Goal: Task Accomplishment & Management: Complete application form

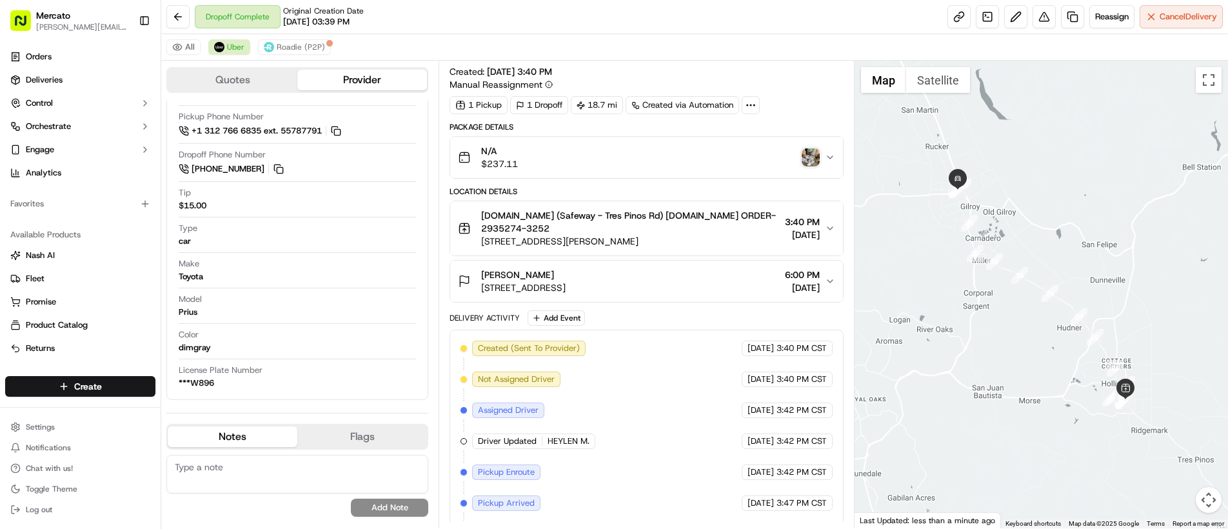
scroll to position [144, 0]
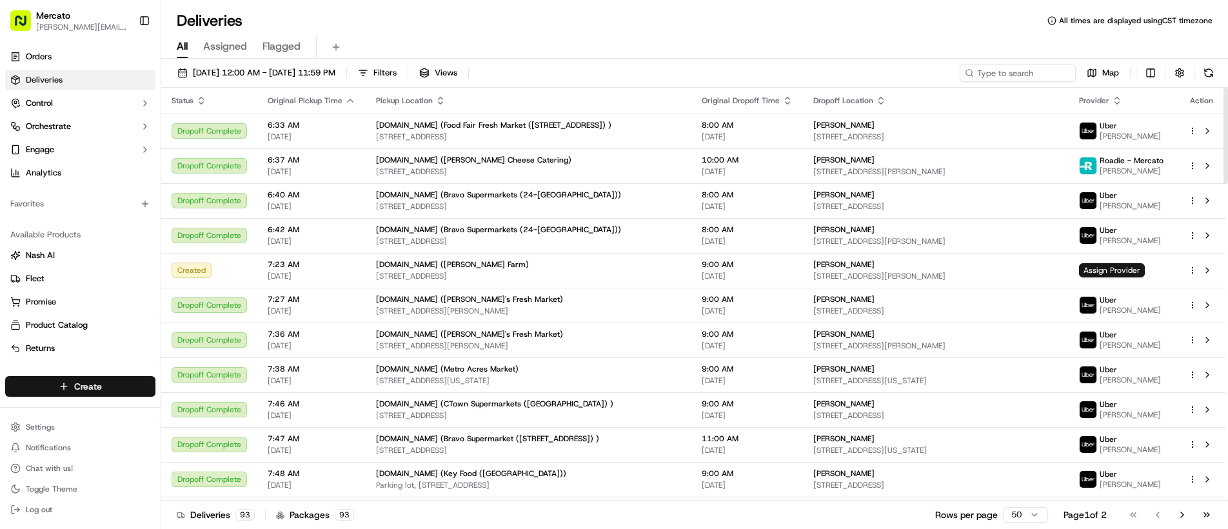
click at [120, 386] on html "Mercato [PERSON_NAME][EMAIL_ADDRESS][PERSON_NAME][DOMAIN_NAME] Toggle Sidebar O…" at bounding box center [614, 264] width 1228 height 529
click at [213, 402] on link "Delivery" at bounding box center [233, 410] width 144 height 23
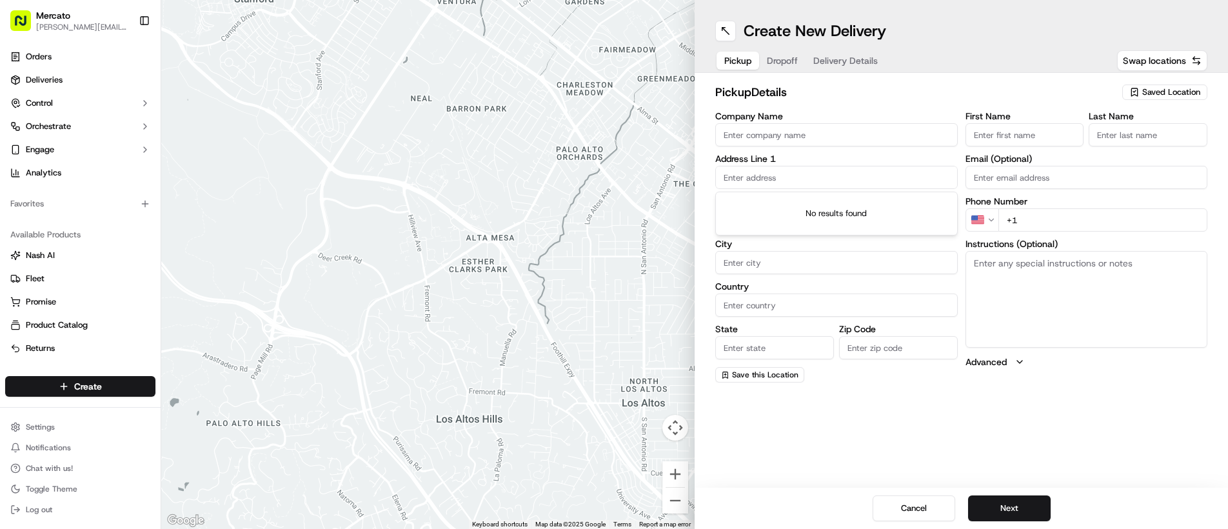
click at [743, 181] on input "text" at bounding box center [836, 177] width 242 height 23
paste input "600 Franklin St"
click at [752, 213] on div "600 Franklin St, Alexandria, VA 22314" at bounding box center [836, 204] width 236 height 19
type input "600 Franklin St, Alexandria, VA 22314, USA"
type input "Alexandria"
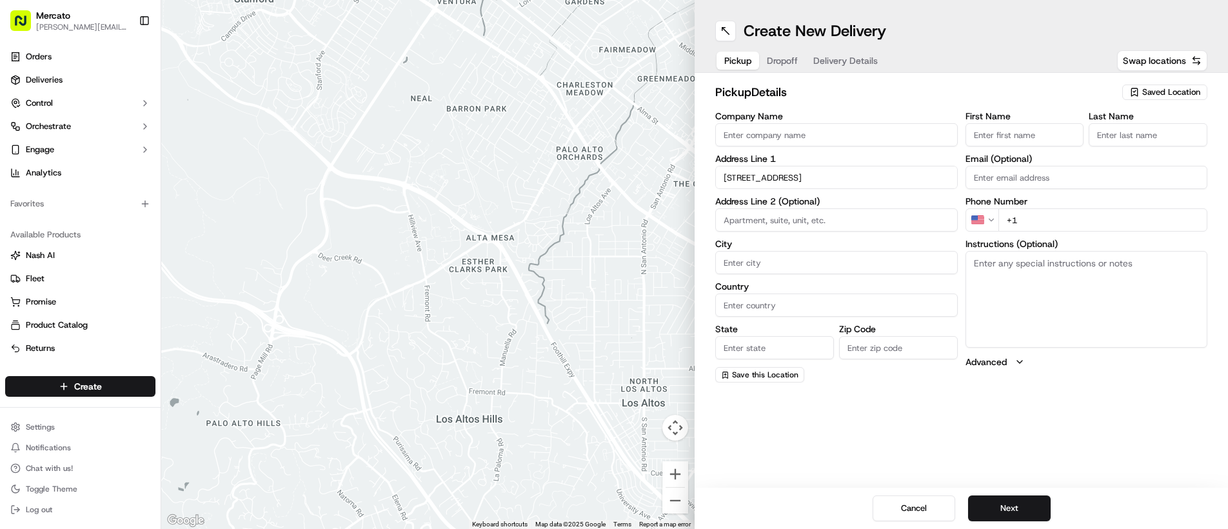
type input "United States"
type input "VA"
type input "22314"
type input "600 Franklin Street"
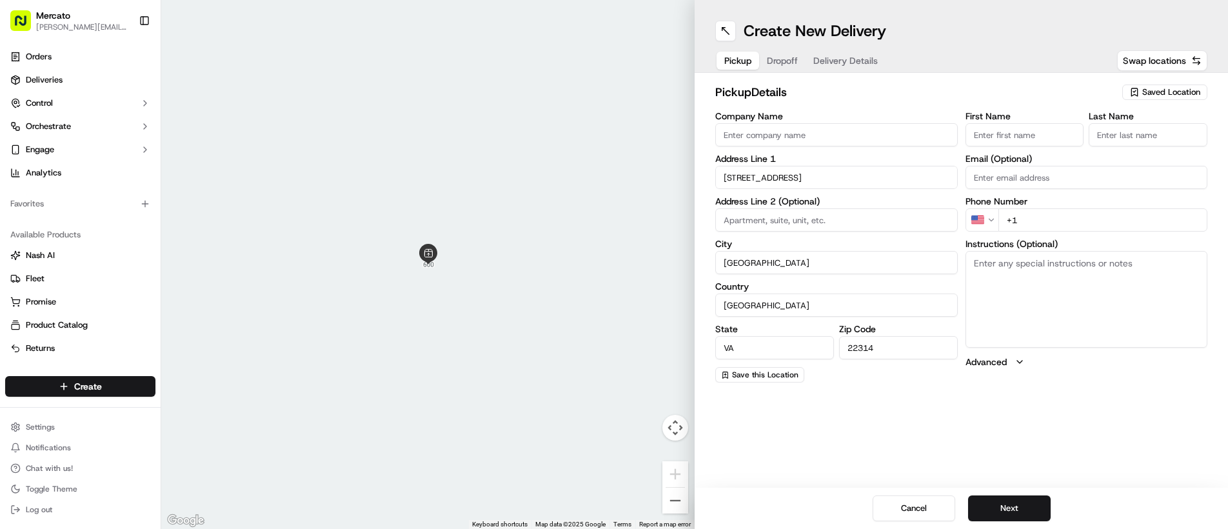
click at [832, 140] on input "Company Name" at bounding box center [836, 134] width 242 height 23
paste input "Mercato.com (Balducci's - Franklin St)"
type input "Mercato.com (Balducci's - Franklin St)"
click at [1034, 216] on input "+1" at bounding box center [1103, 219] width 210 height 23
paste input "855 96 627 25"
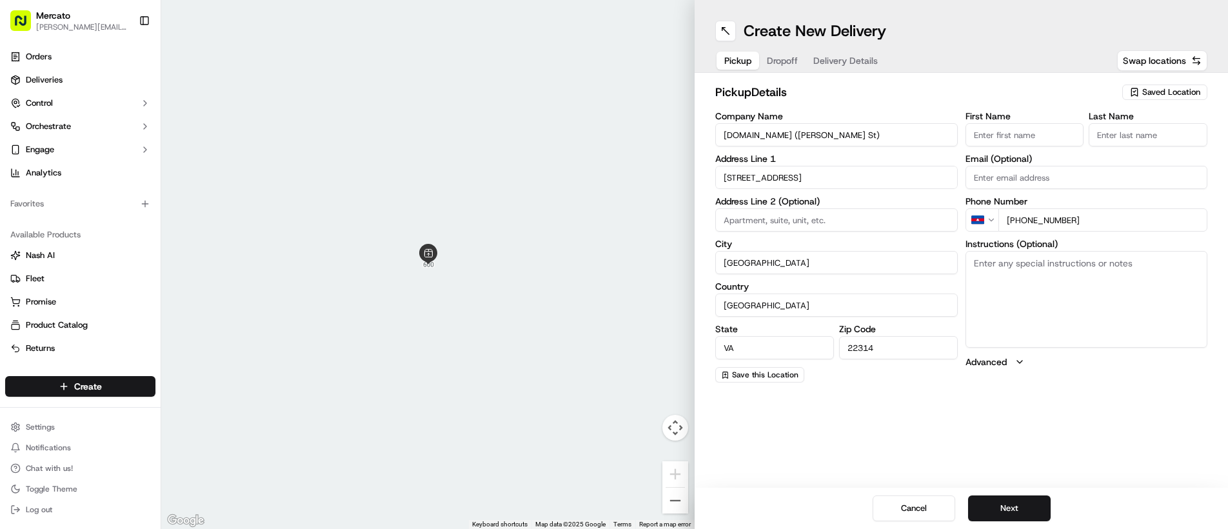
click at [1013, 221] on input "+855 96 627 25" at bounding box center [1103, 219] width 210 height 23
type input "+1 855 966 2725"
click at [1060, 311] on textarea "Instructions (Optional)" at bounding box center [1086, 299] width 242 height 97
paste textarea "Please go inside Balducci's - Franklin St and tell them you're here to pick up …"
type textarea "Please go inside Balducci's - Franklin St and tell them you're here to pick up …"
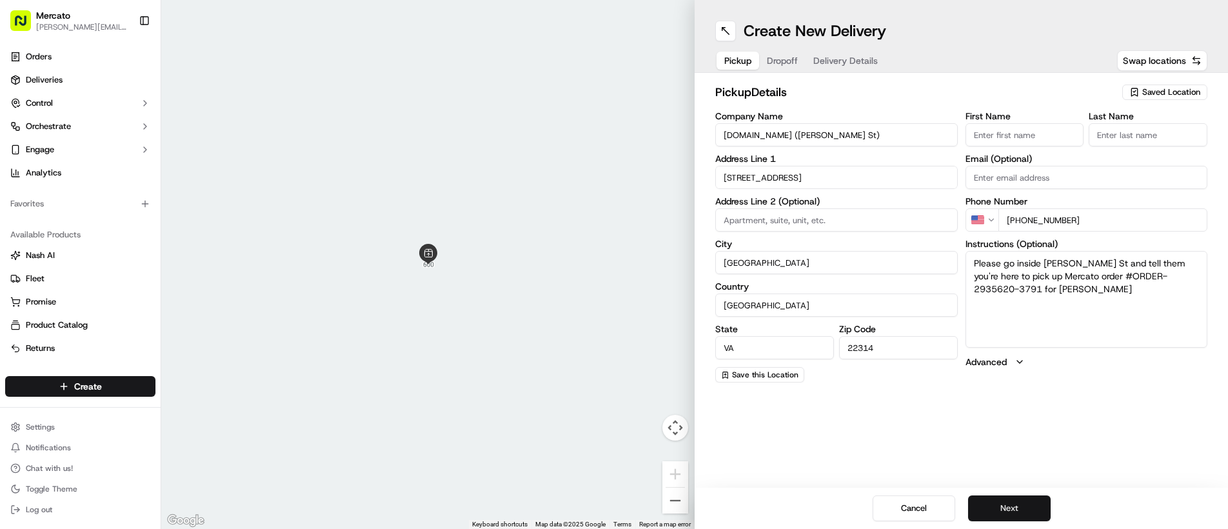
click at [1009, 513] on button "Next" at bounding box center [1009, 508] width 83 height 26
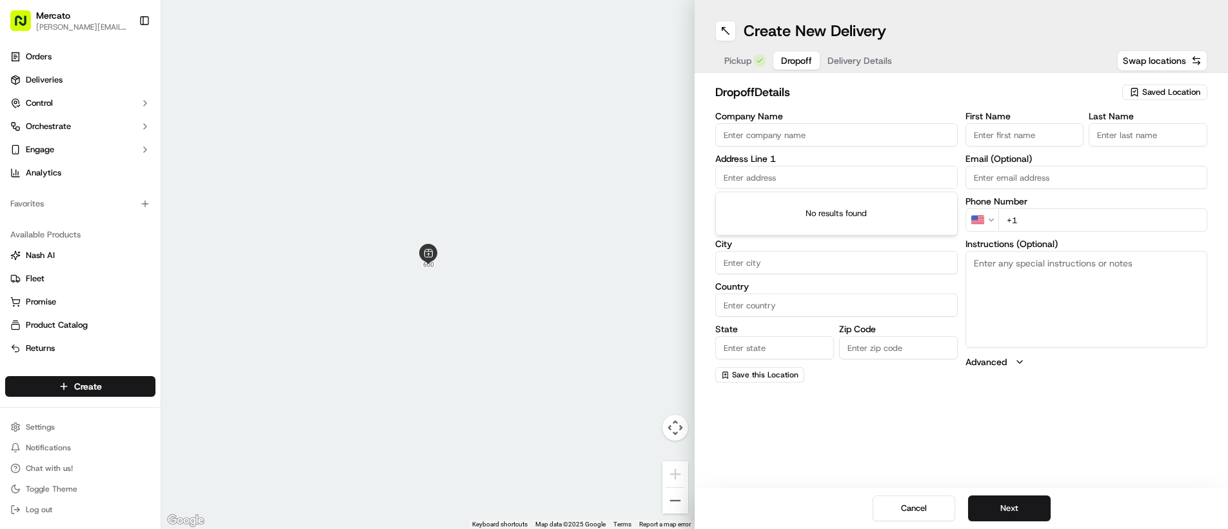
click at [797, 175] on input "text" at bounding box center [836, 177] width 242 height 23
paste input "700 New Hampshire Avenue NW,"
click at [793, 212] on div "700 New Hampshire Avenue Northwest, Washington, DC 20037" at bounding box center [836, 204] width 236 height 19
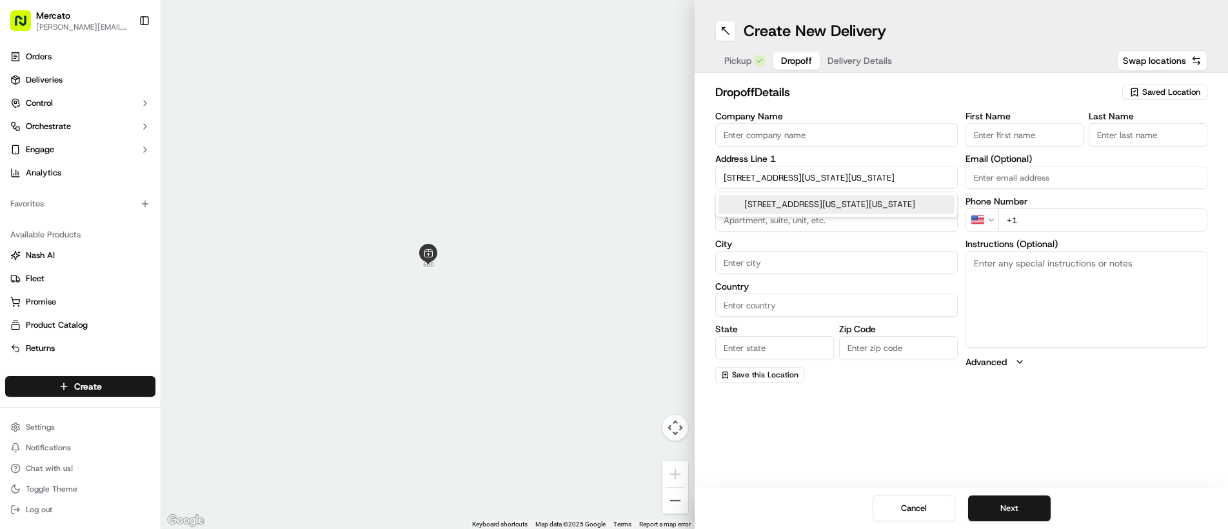
type input "700 New Hampshire Ave NW, Washington, DC 20037, USA"
type input "Washington"
type input "United States"
type input "DC"
type input "20037"
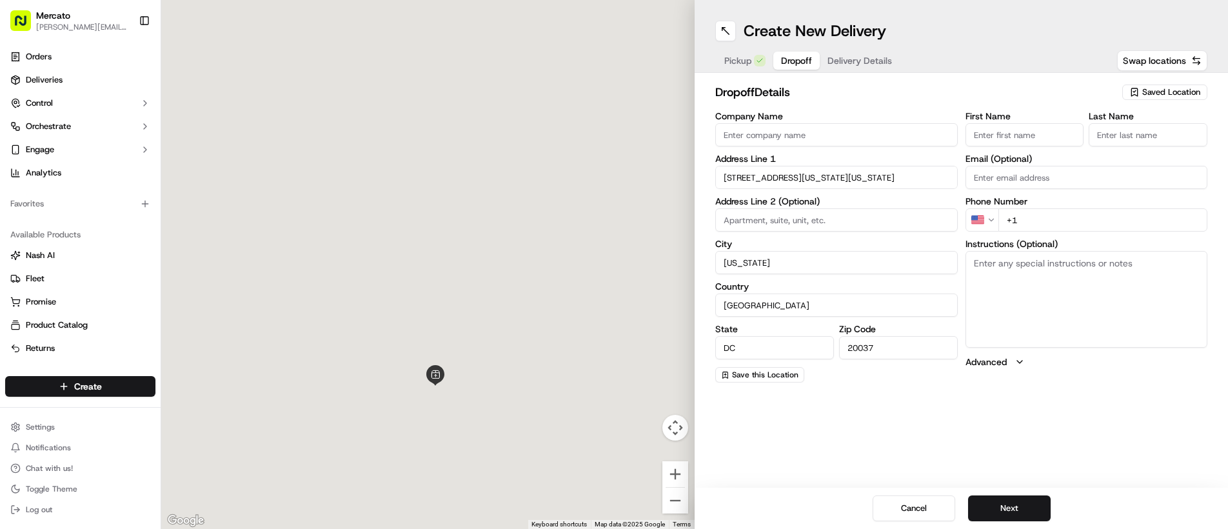
type input "700 New Hampshire Avenue Northwest"
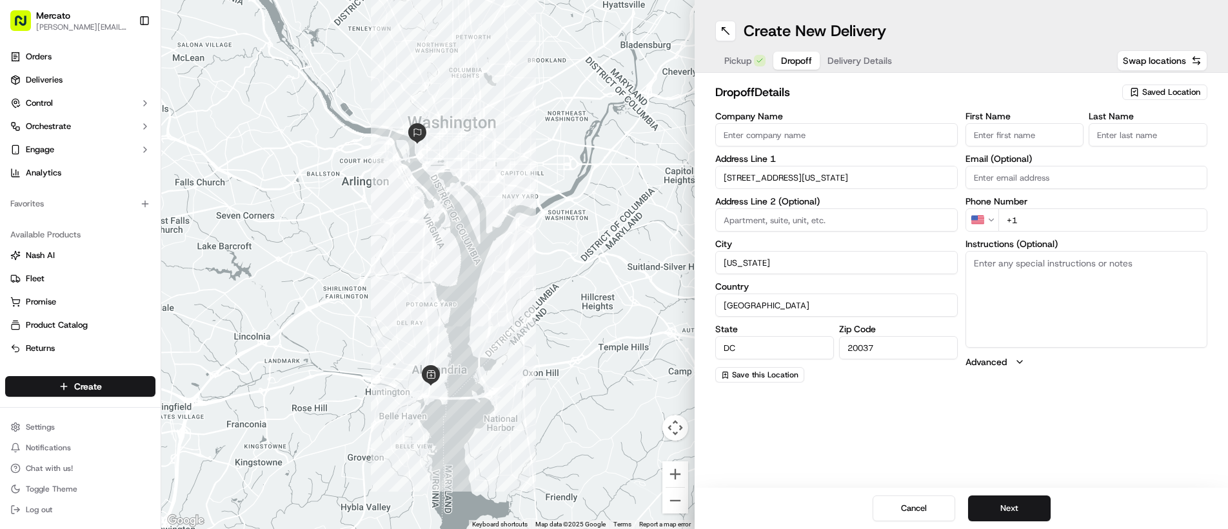
click at [1002, 133] on input "First Name" at bounding box center [1024, 134] width 119 height 23
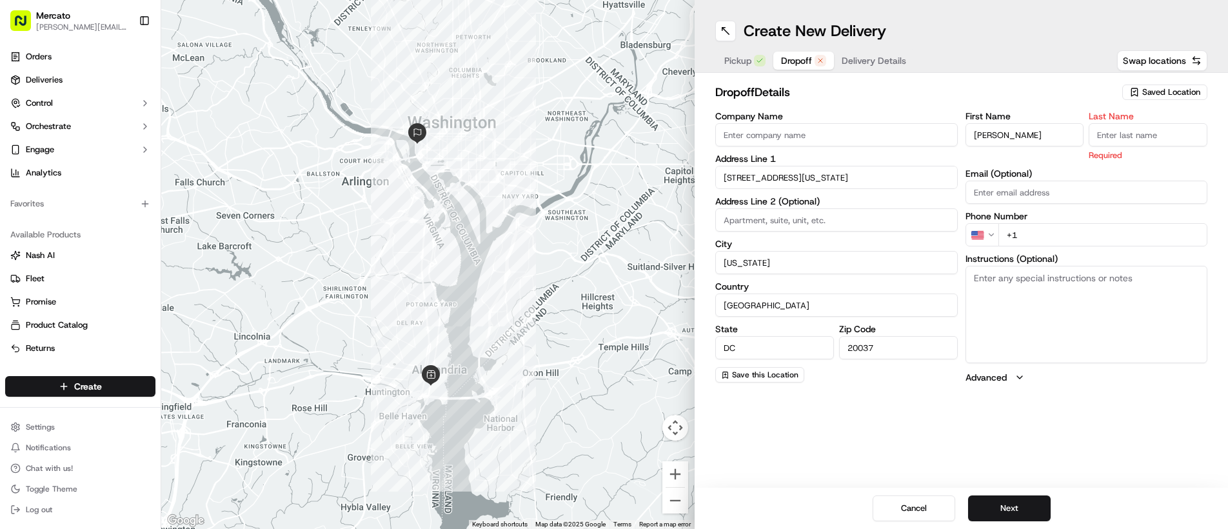
click at [1048, 219] on div "Phone Number US +1" at bounding box center [1086, 229] width 242 height 35
click at [1052, 238] on input "+1" at bounding box center [1103, 234] width 210 height 23
drag, startPoint x: 1047, startPoint y: 139, endPoint x: 1010, endPoint y: 137, distance: 36.9
click at [1010, 137] on input "Margaret Rubin" at bounding box center [1024, 134] width 119 height 23
type input "Margaret"
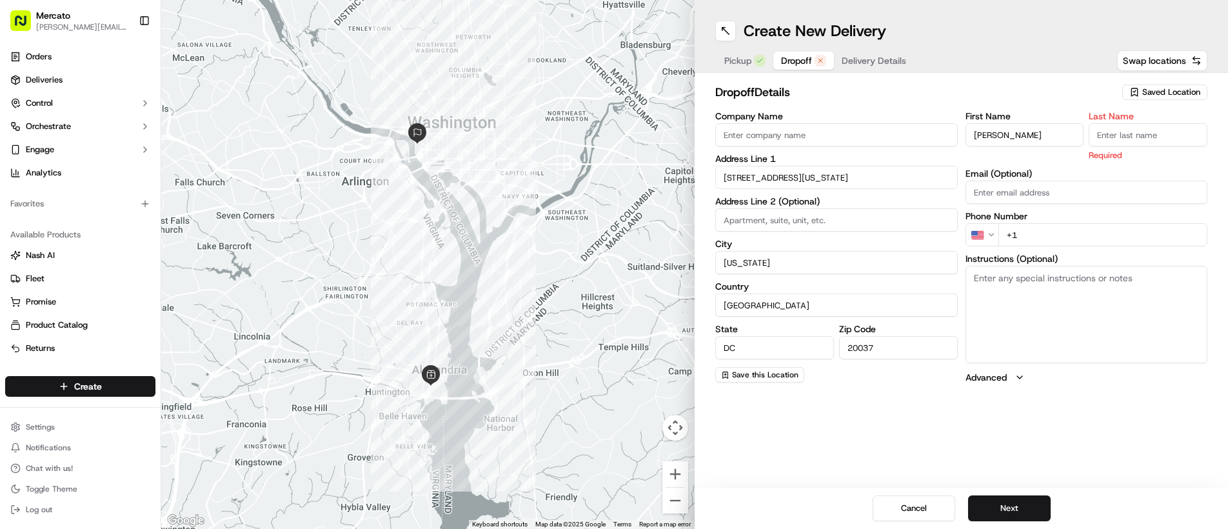
click at [1109, 135] on input "Last Name" at bounding box center [1148, 134] width 119 height 23
type input "Rubin"
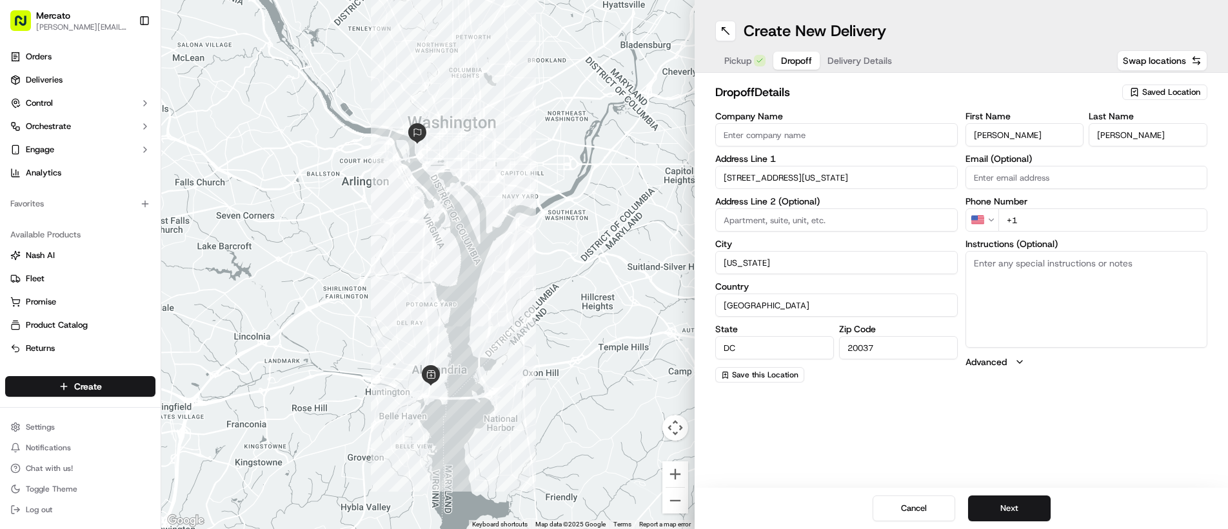
click at [1073, 237] on div "First Name Margaret Last Name Rubin Email (Optional) Phone Number US +1 Instruc…" at bounding box center [1086, 247] width 242 height 271
paste input "717 309 3767"
type input "+1 717 309 3767"
click at [1045, 321] on textarea "Instructions (Optional)" at bounding box center [1086, 299] width 242 height 97
paste textarea "Mention you are here with Mercato. Margaret is located at/in Watergate South #9…"
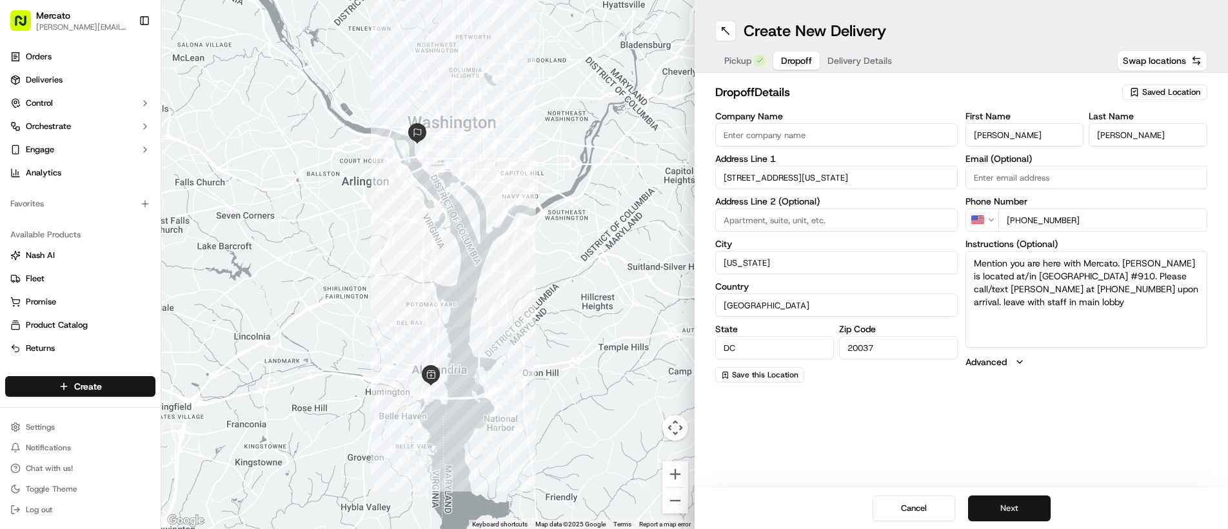
type textarea "Mention you are here with Mercato. Margaret is located at/in Watergate South #9…"
click at [1007, 509] on button "Next" at bounding box center [1009, 508] width 83 height 26
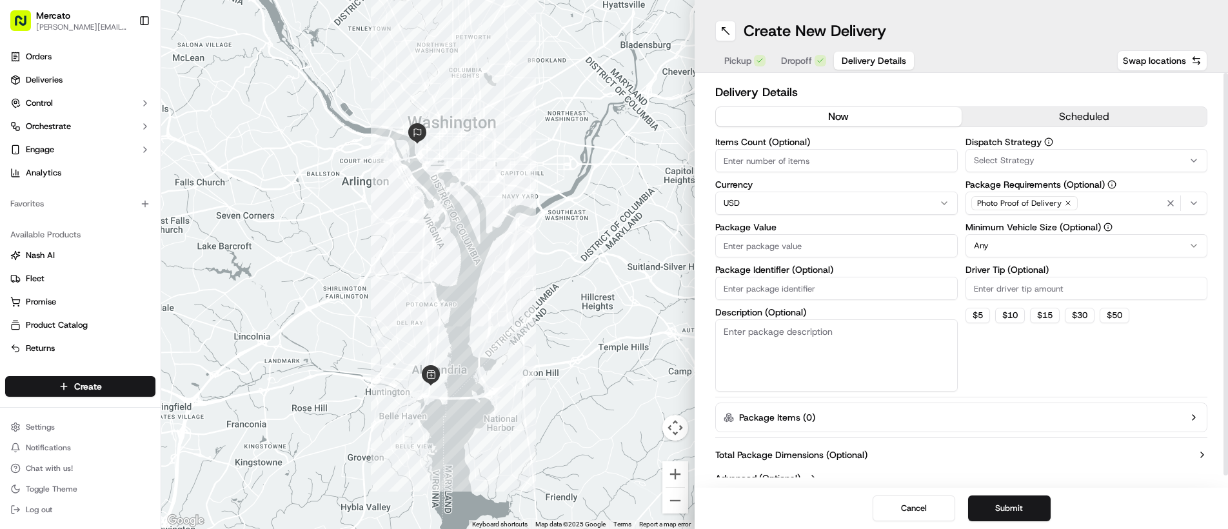
click at [813, 242] on input "Package Value" at bounding box center [836, 245] width 242 height 23
type input "74.74"
click at [820, 288] on input "Package Identifier (Optional)" at bounding box center [836, 288] width 242 height 23
paste input "Order #2935620"
type input "Order #2935620"
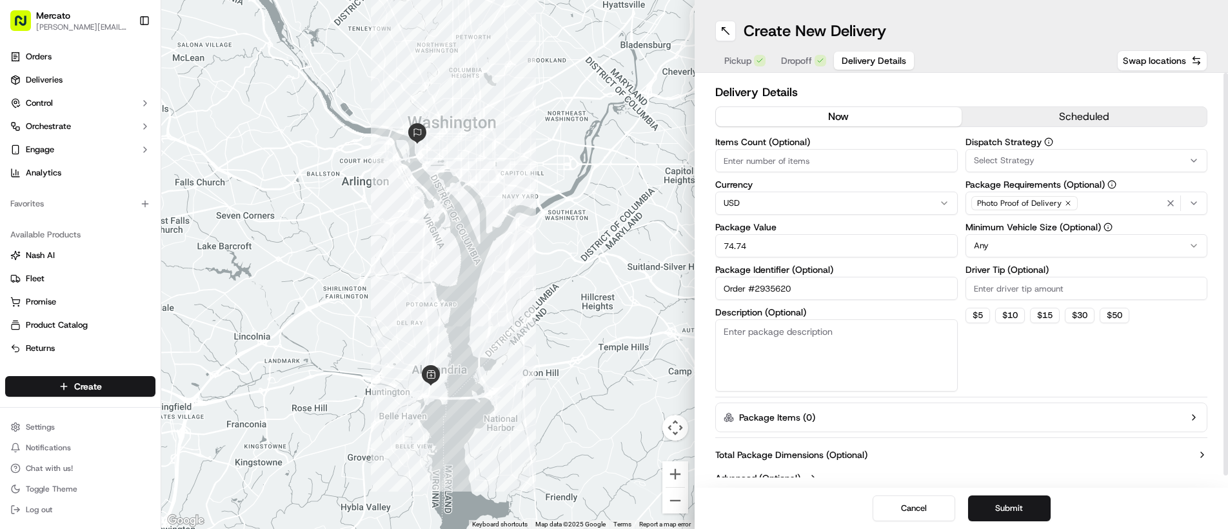
click at [1031, 284] on input "Driver Tip (Optional)" at bounding box center [1086, 288] width 242 height 23
type input "3.9"
click at [1009, 509] on button "Submit" at bounding box center [1009, 508] width 83 height 26
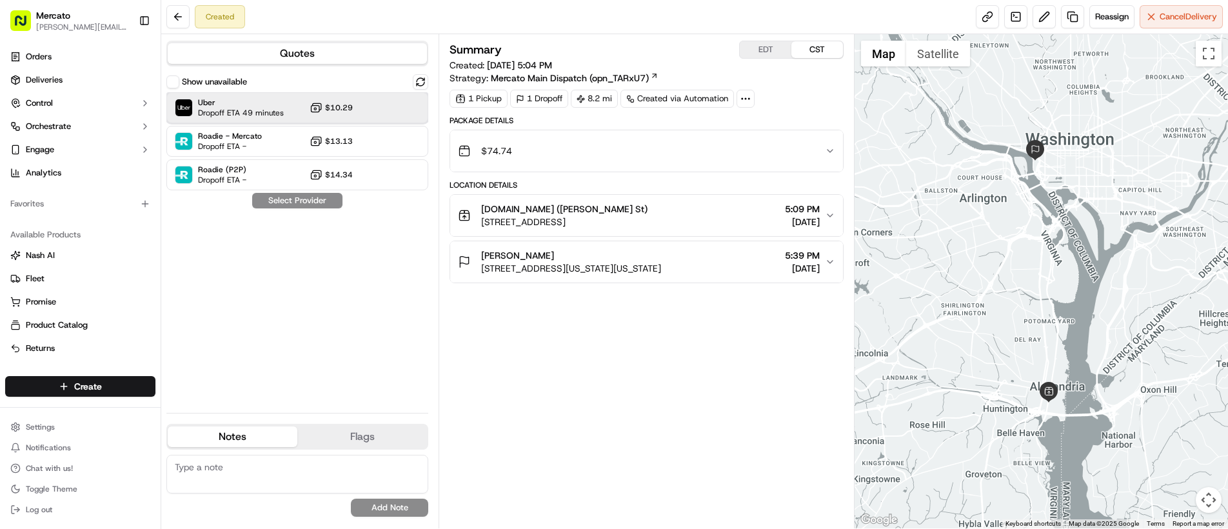
click at [245, 108] on span "Dropoff ETA 49 minutes" at bounding box center [241, 113] width 86 height 10
click at [305, 205] on button "Assign Provider" at bounding box center [298, 200] width 92 height 15
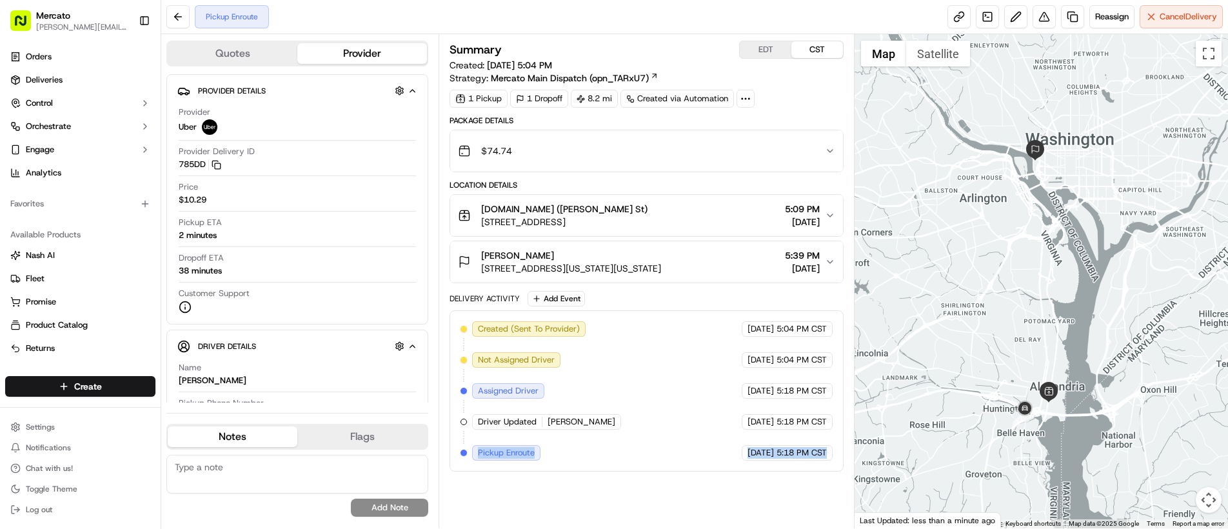
drag, startPoint x: 475, startPoint y: 450, endPoint x: 811, endPoint y: 467, distance: 336.4
click at [811, 467] on div "Created (Sent To Provider) Uber 09/18/2025 5:04 PM CST Not Assigned Driver Uber…" at bounding box center [646, 390] width 394 height 161
copy div "Pickup Enroute Uber 09/18/2025 5:18 PM CST"
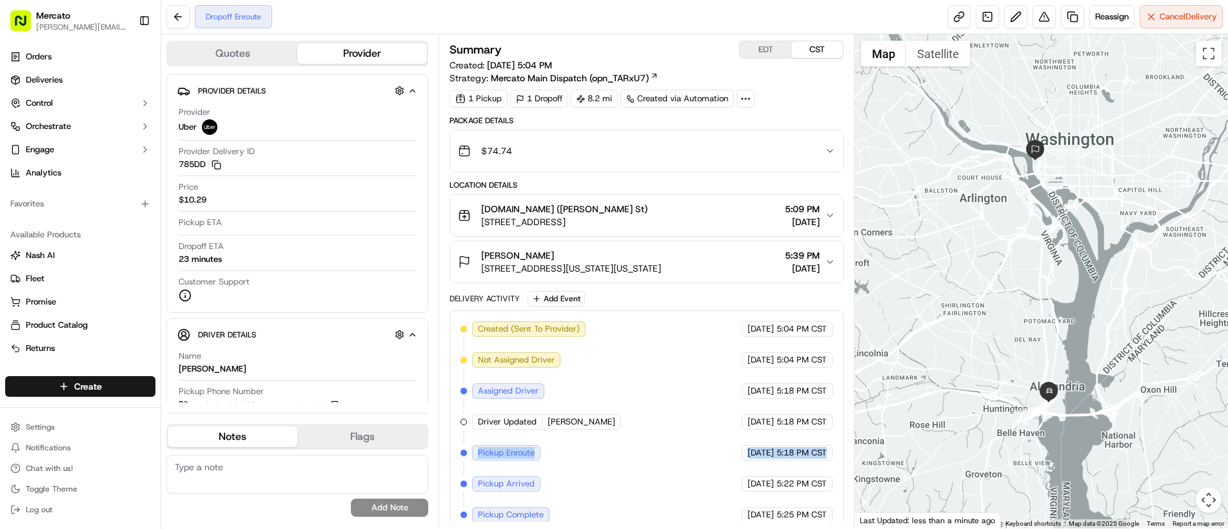
scroll to position [43, 0]
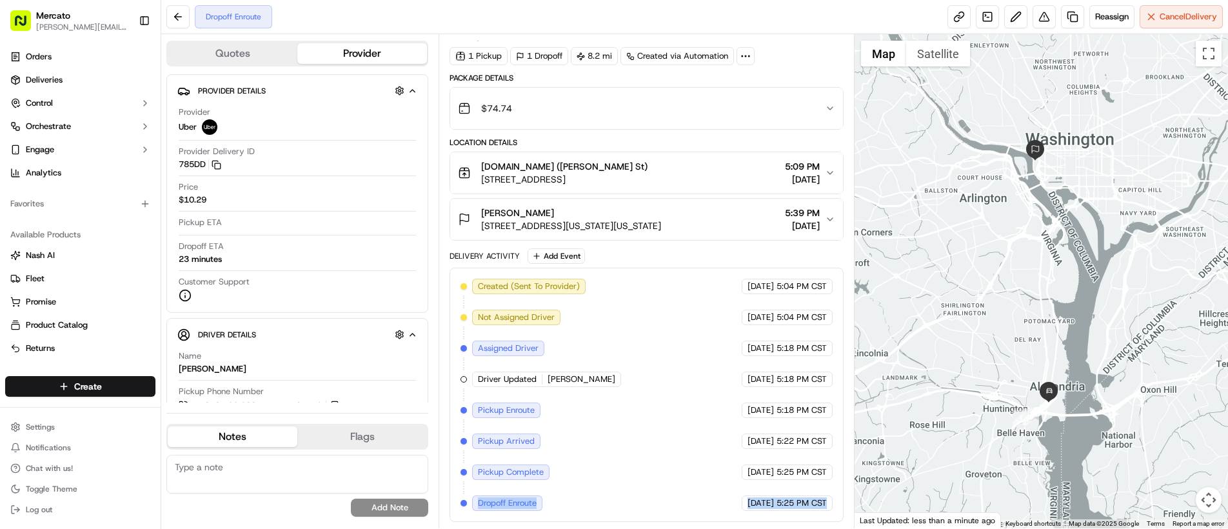
drag, startPoint x: 491, startPoint y: 506, endPoint x: 795, endPoint y: 517, distance: 303.3
click at [795, 517] on div "Created (Sent To Provider) Uber 09/18/2025 5:04 PM CST Not Assigned Driver Uber…" at bounding box center [646, 395] width 394 height 254
copy div "Dropoff Enroute Uber 09/18/2025 5:25 PM CST"
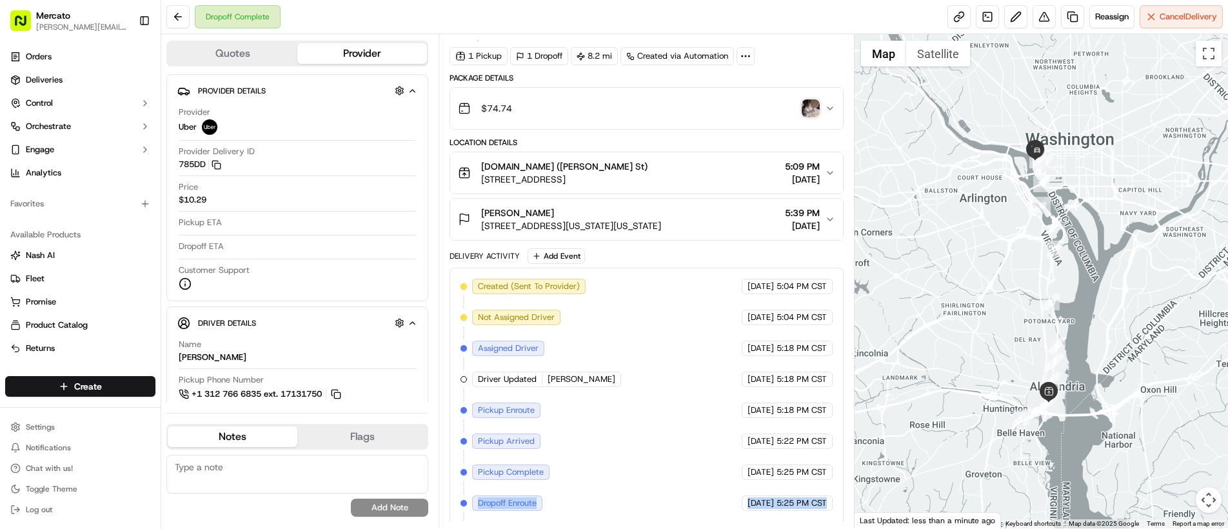
scroll to position [104, 0]
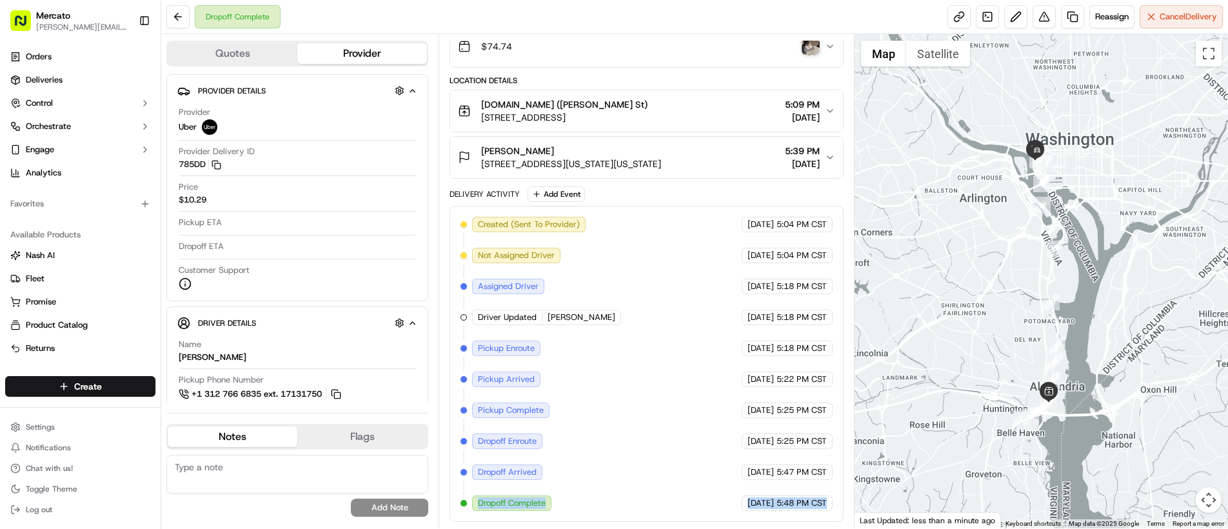
drag, startPoint x: 485, startPoint y: 503, endPoint x: 820, endPoint y: 515, distance: 334.9
click at [820, 513] on div "Created (Sent To Provider) Uber 09/18/2025 5:04 PM CST Not Assigned Driver Uber…" at bounding box center [646, 364] width 394 height 316
copy div "Dropoff Complete Uber 09/18/2025 5:48 PM CST"
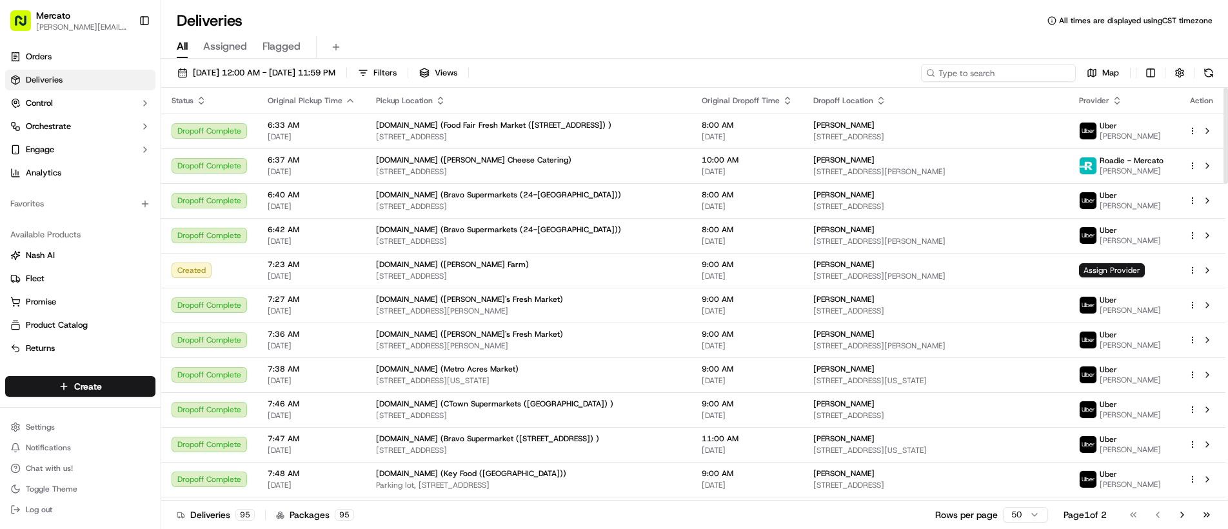
click at [993, 72] on input at bounding box center [998, 73] width 155 height 18
paste input "job_G4FSXUfKo4cKfJZt5diFkG"
type input "job_G4FSXUfKo4cKfJZt5diFkG"
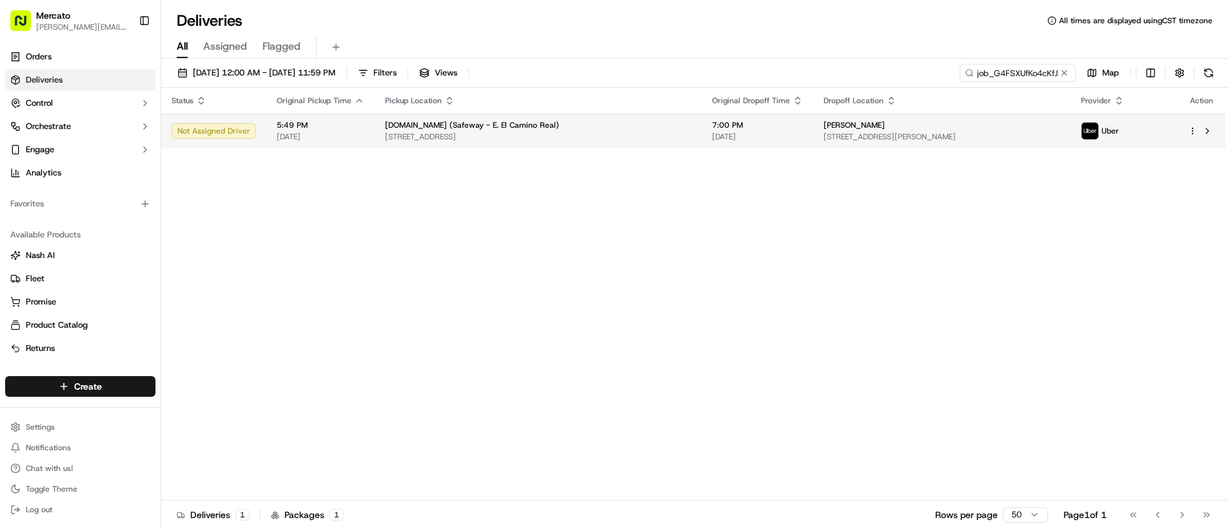
click at [918, 127] on div "JOSE GARCIA" at bounding box center [942, 125] width 236 height 10
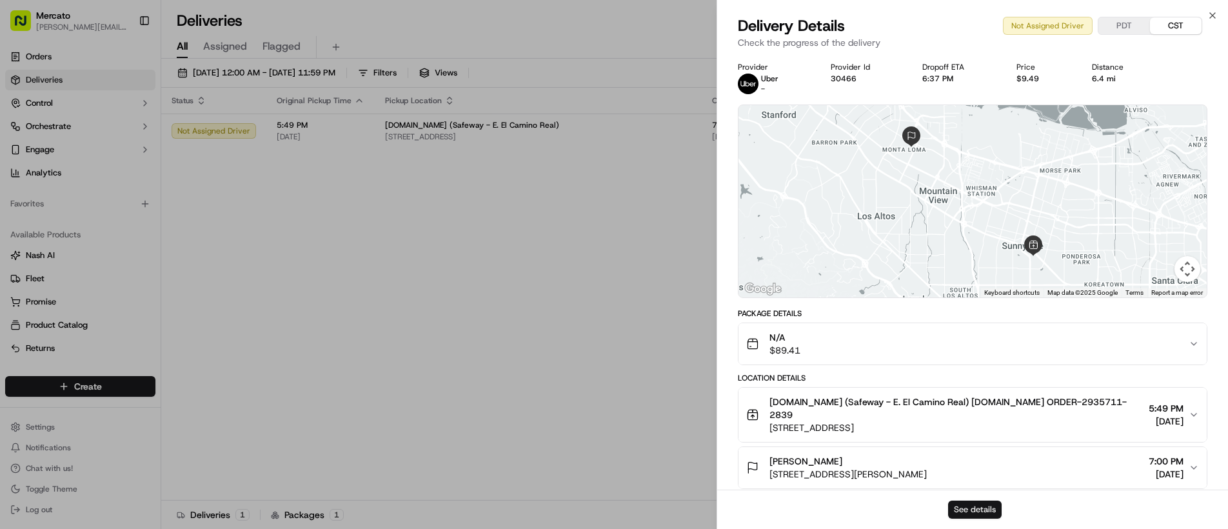
click at [981, 512] on button "See details" at bounding box center [975, 509] width 54 height 18
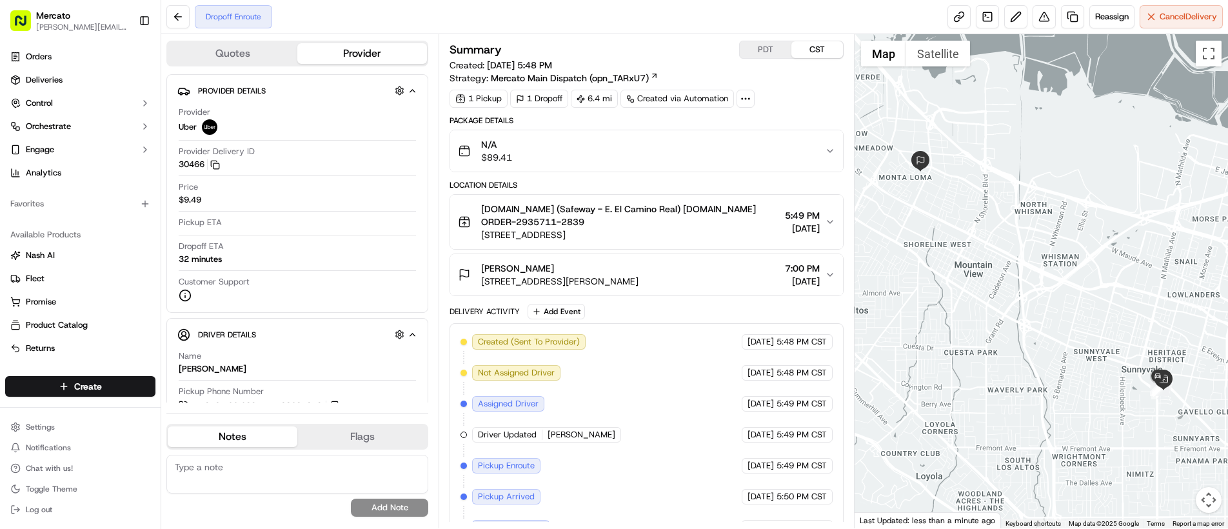
scroll to position [55, 0]
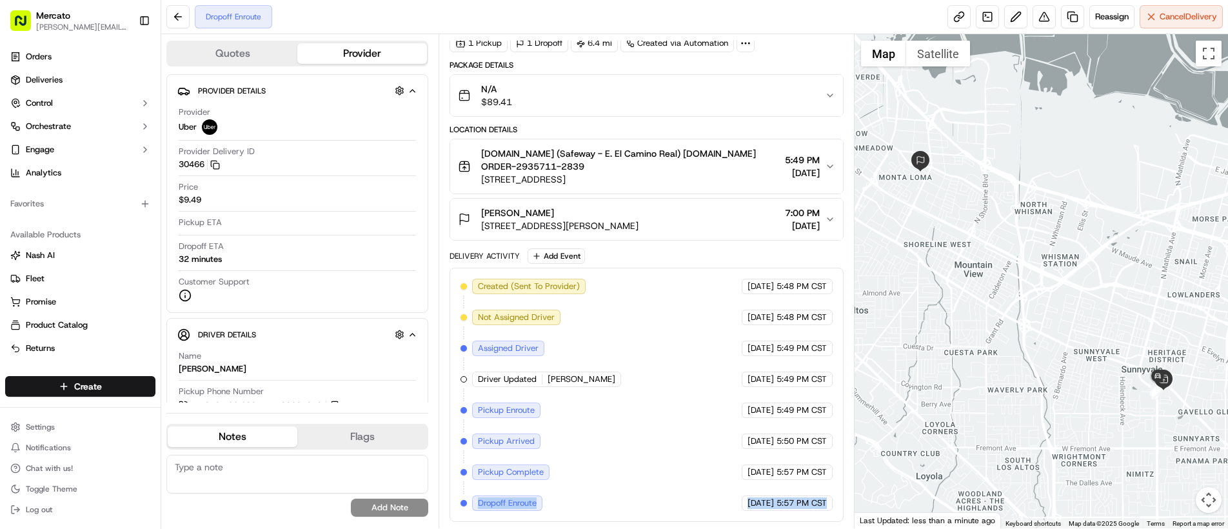
drag, startPoint x: 475, startPoint y: 502, endPoint x: 804, endPoint y: 517, distance: 329.9
click at [804, 518] on div "Created (Sent To Provider) Uber 09/18/2025 5:48 PM CST Not Assigned Driver Uber…" at bounding box center [646, 395] width 394 height 254
copy div "Dropoff Enroute Uber 09/18/2025 5:57 PM CST"
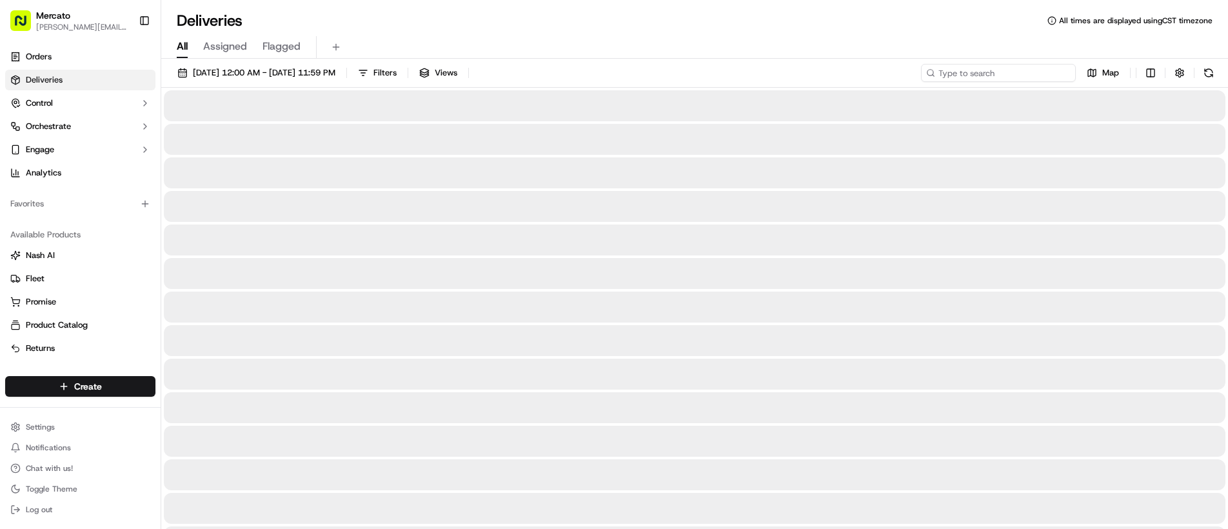
click at [1010, 70] on input at bounding box center [998, 73] width 155 height 18
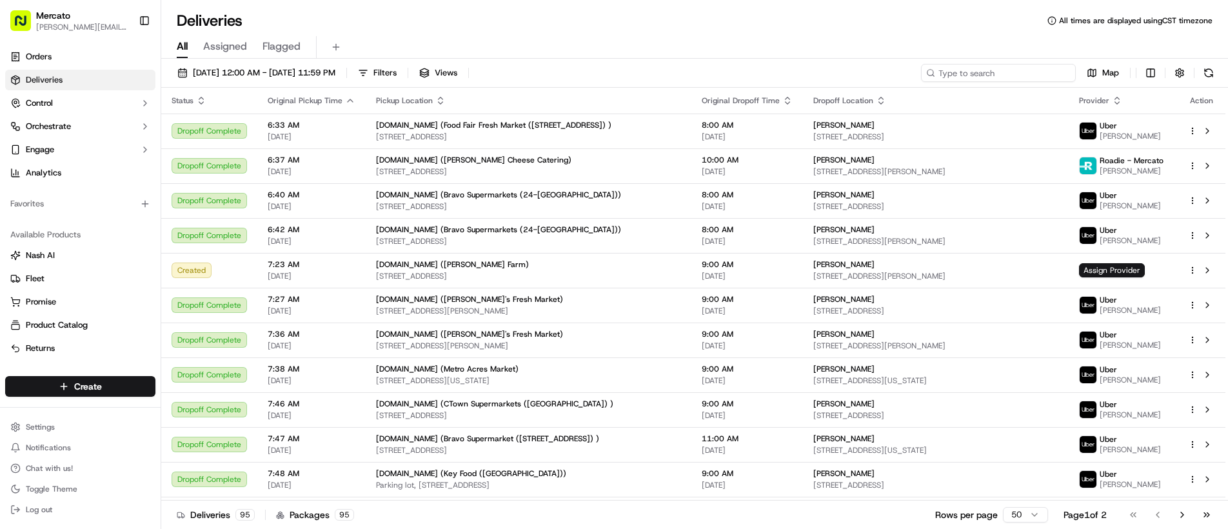
paste input "job_kXFmKi3xrkXRtxemBhLBHQ"
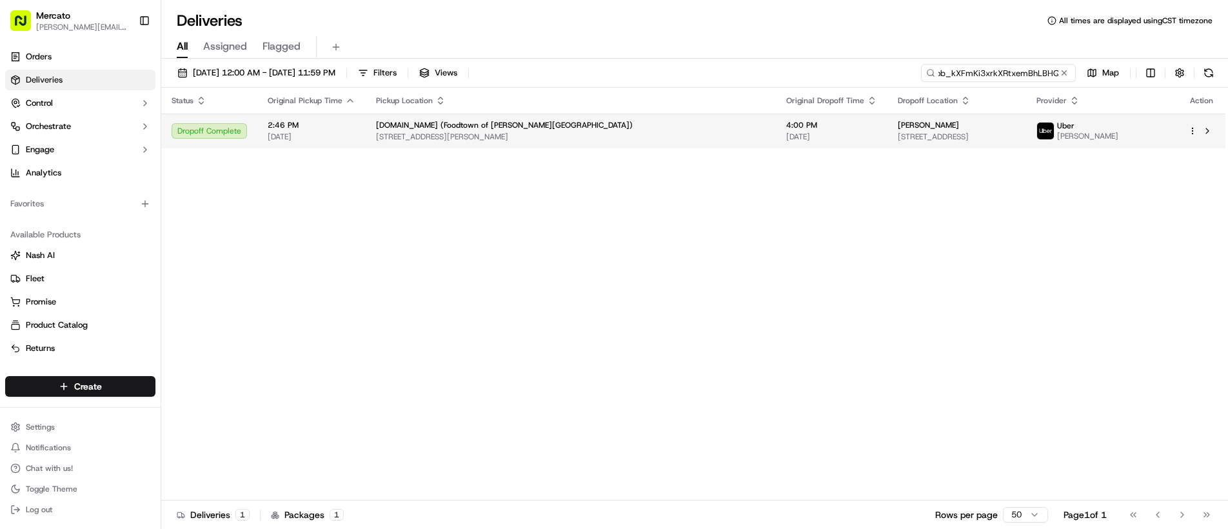
type input "job_kXFmKi3xrkXRtxemBhLBHQ"
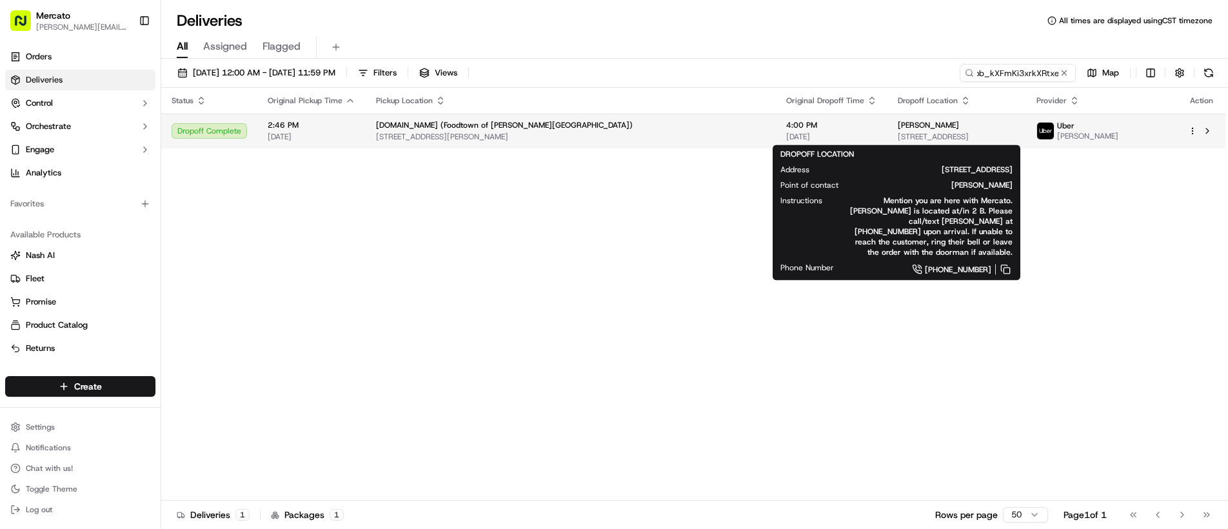
click at [898, 137] on span "[STREET_ADDRESS]" at bounding box center [957, 137] width 118 height 10
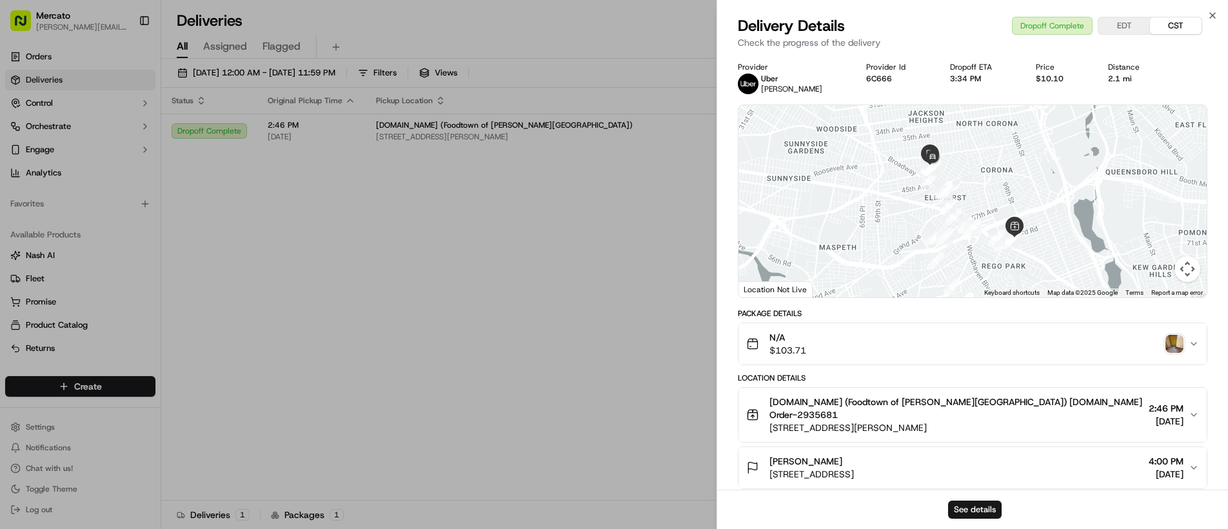
click at [1169, 348] on img "button" at bounding box center [1174, 344] width 18 height 18
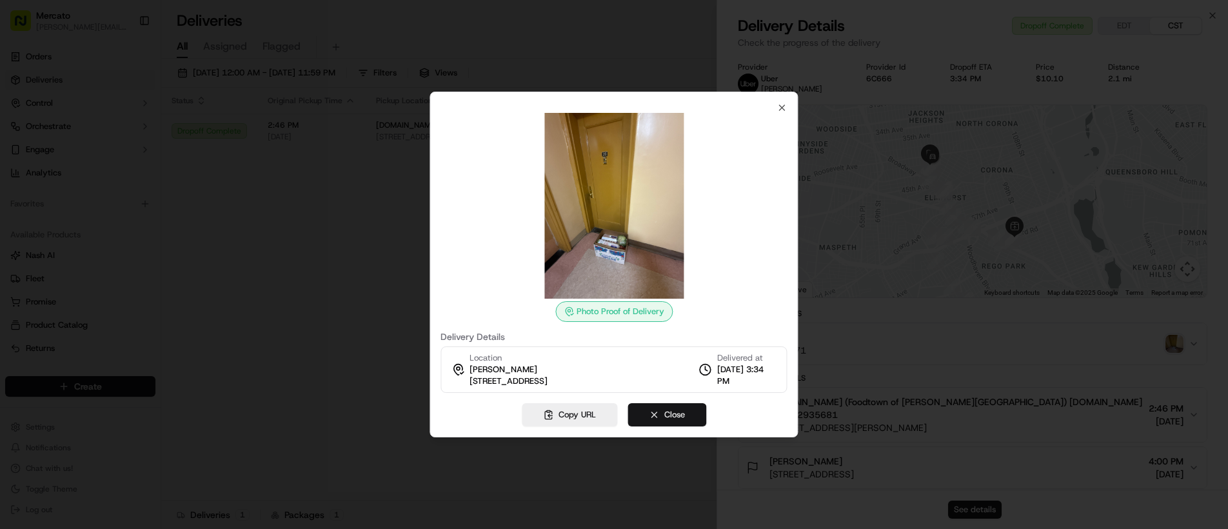
click at [676, 416] on button "Close" at bounding box center [666, 414] width 79 height 23
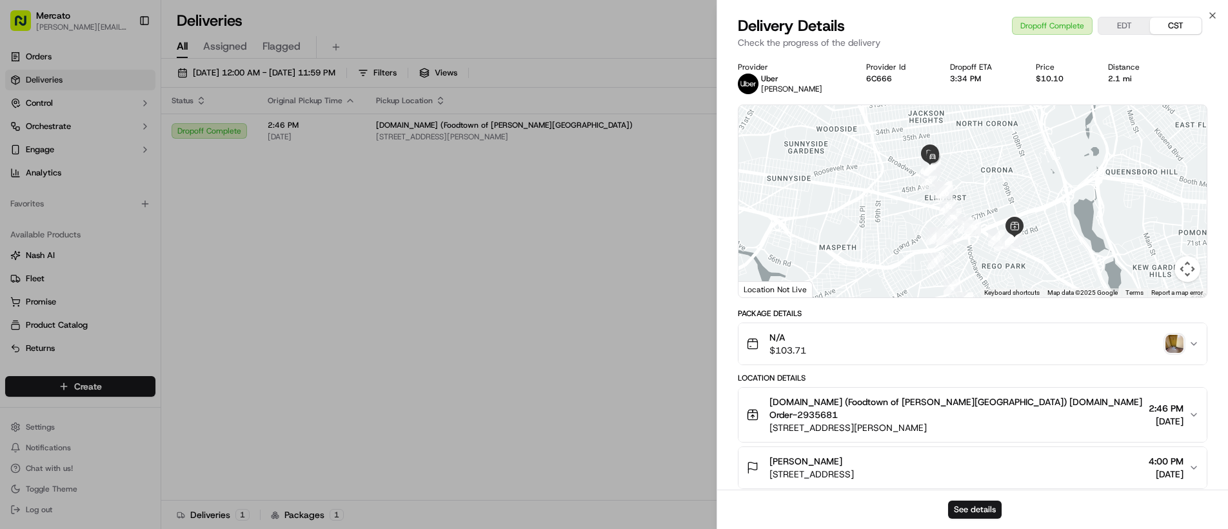
click at [1170, 344] on img "button" at bounding box center [1174, 344] width 18 height 18
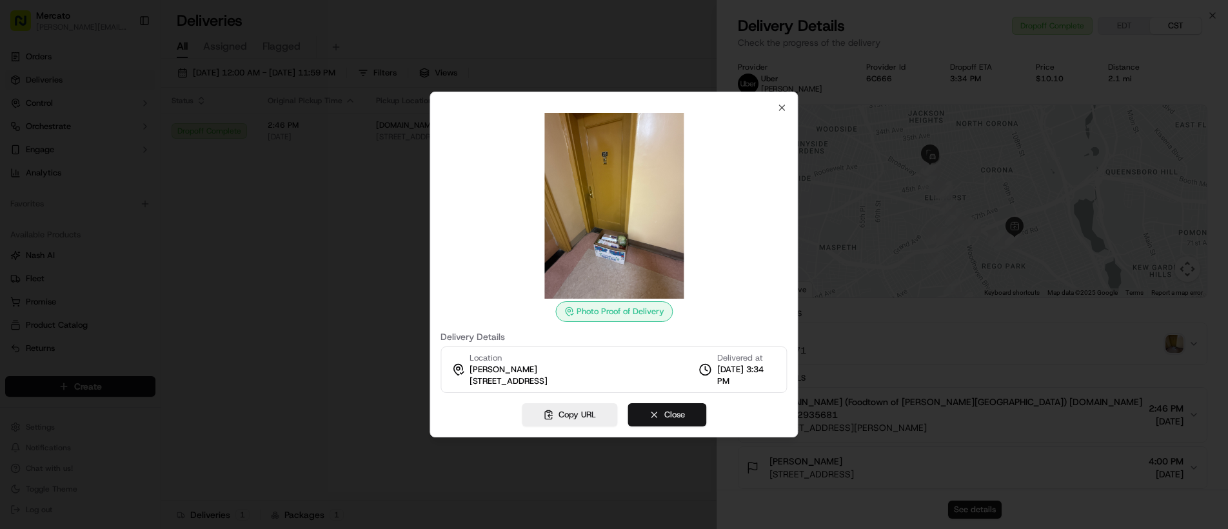
click at [673, 415] on button "Close" at bounding box center [666, 414] width 79 height 23
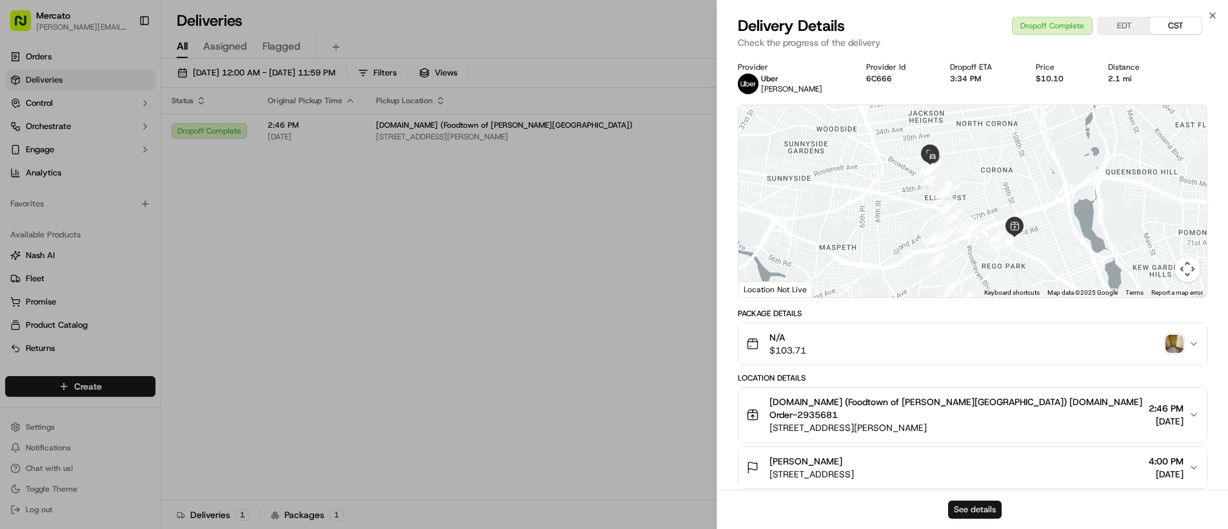
click at [973, 517] on button "See details" at bounding box center [975, 509] width 54 height 18
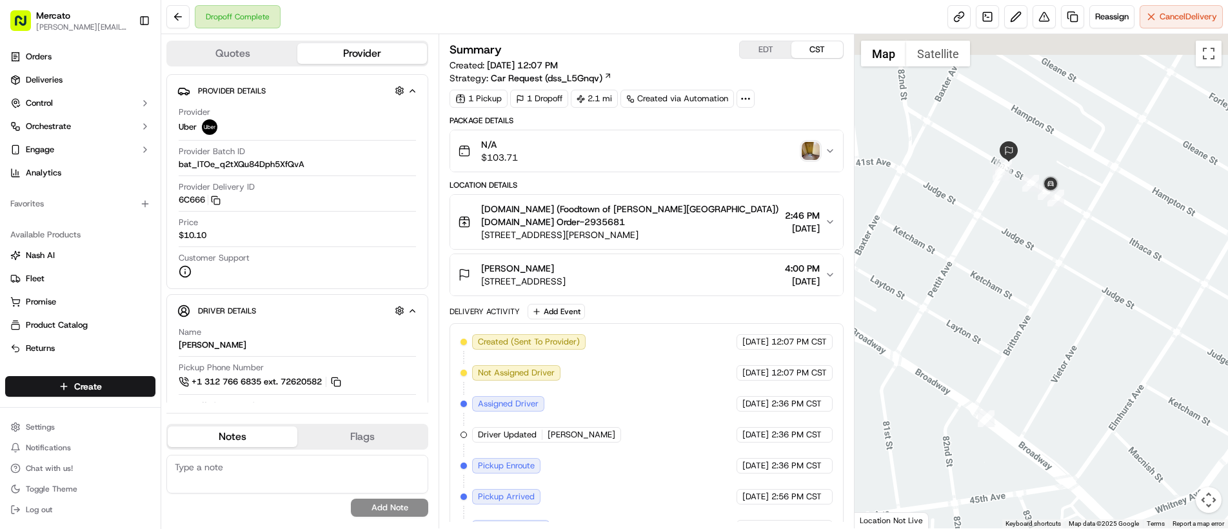
drag, startPoint x: 982, startPoint y: 184, endPoint x: 998, endPoint y: 277, distance: 93.6
click at [999, 277] on div at bounding box center [1041, 281] width 373 height 494
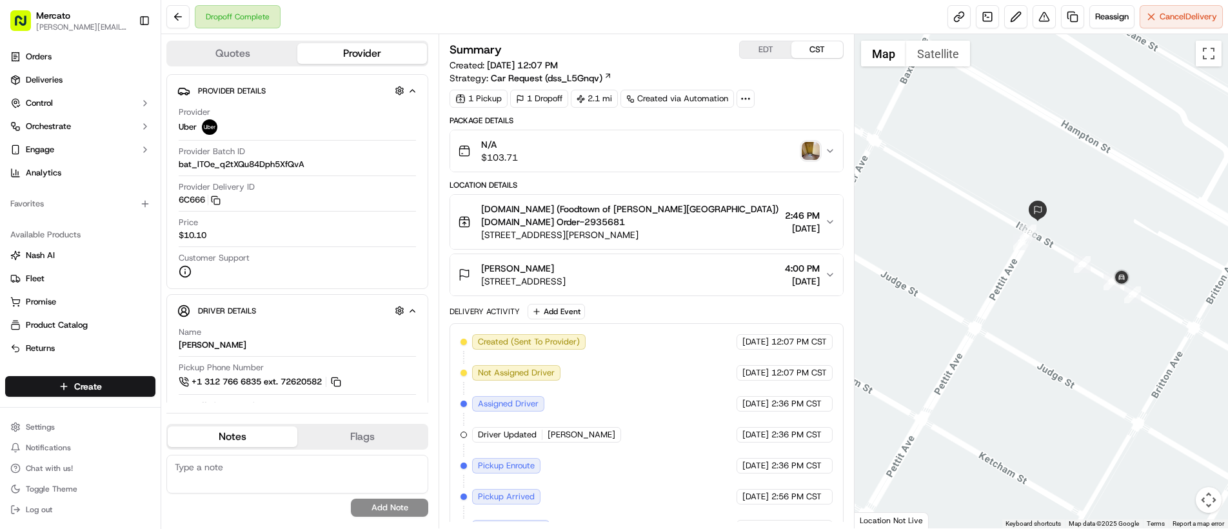
drag, startPoint x: 969, startPoint y: 203, endPoint x: 974, endPoint y: 262, distance: 59.6
click at [974, 262] on div at bounding box center [1041, 281] width 373 height 494
